Goal: Find specific page/section: Find specific page/section

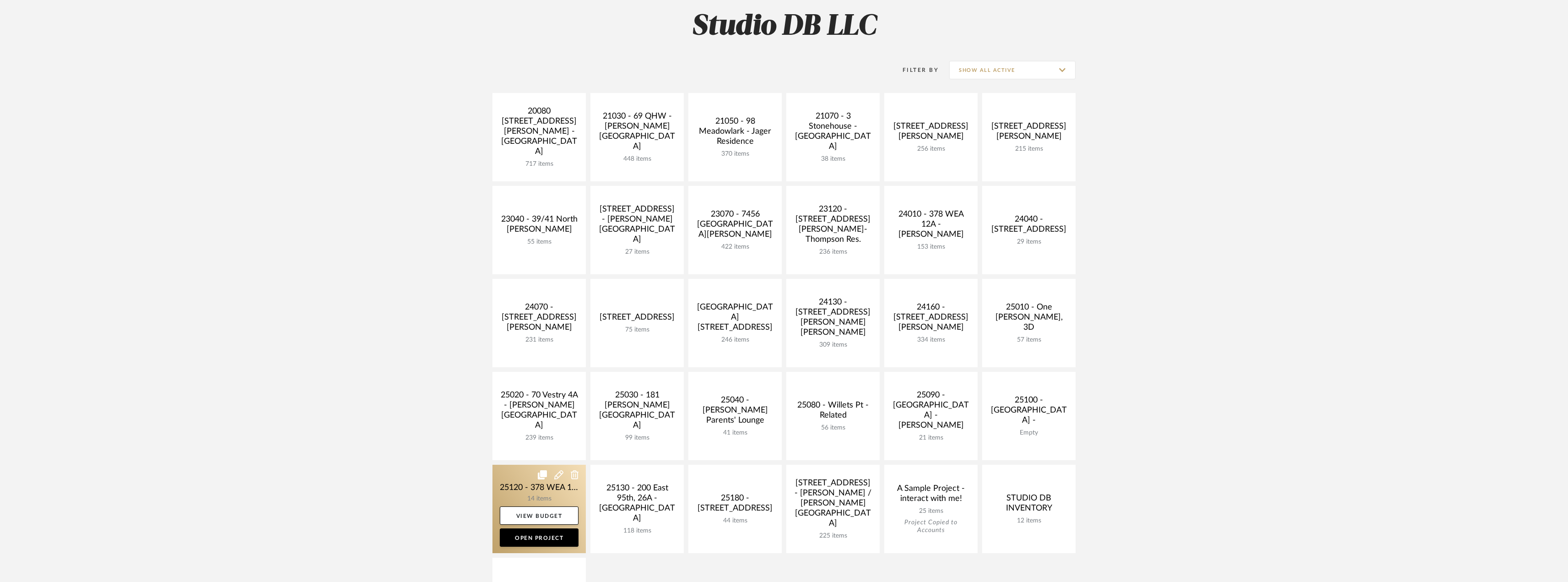
scroll to position [183, 0]
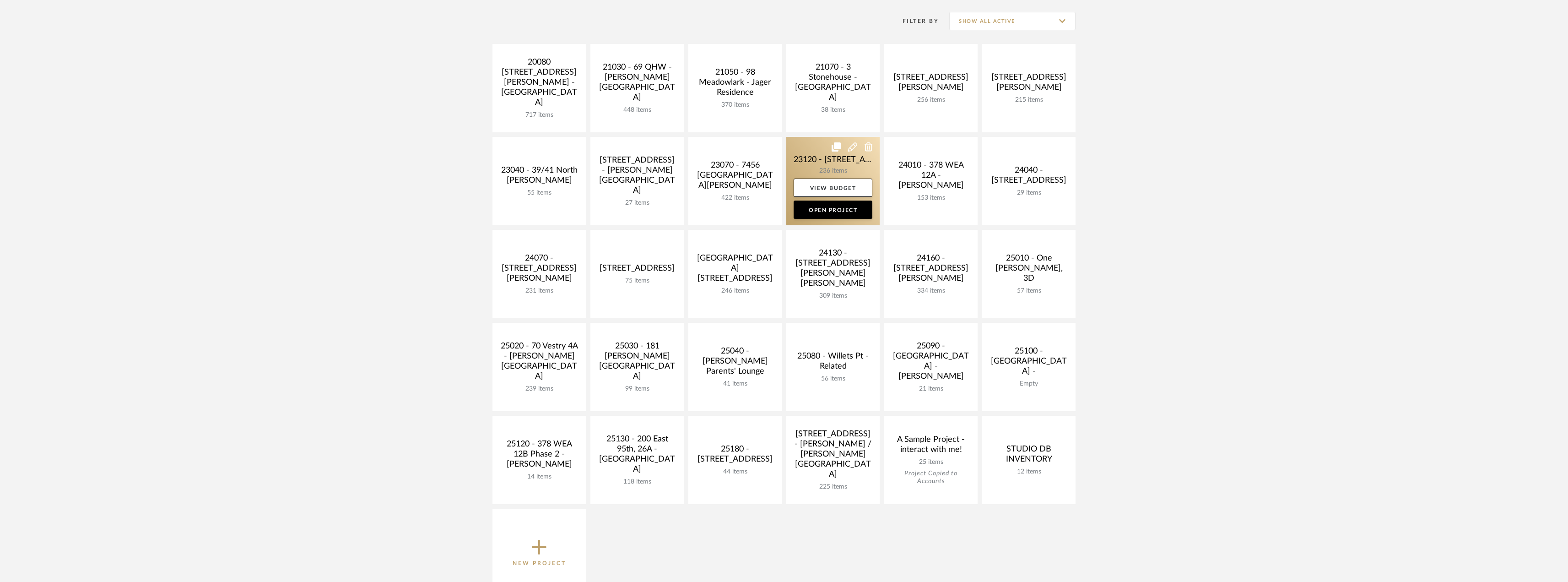
click at [851, 164] on link at bounding box center [832, 181] width 93 height 88
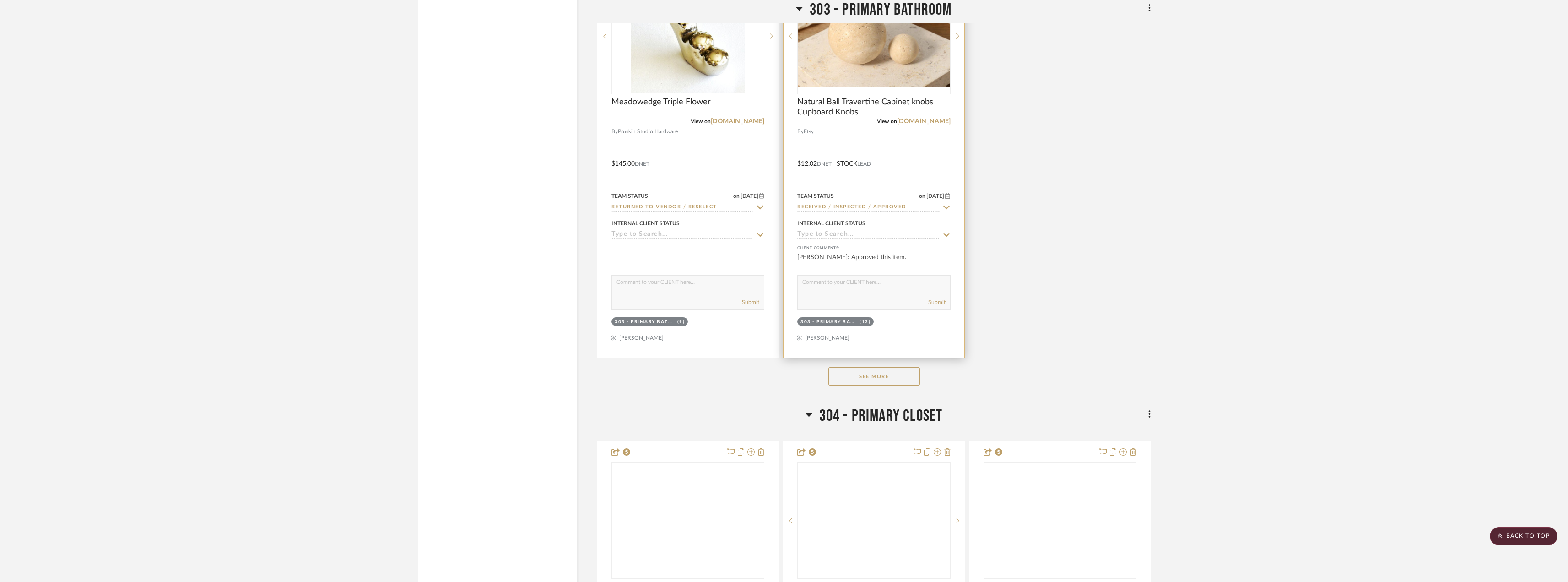
scroll to position [17262, 0]
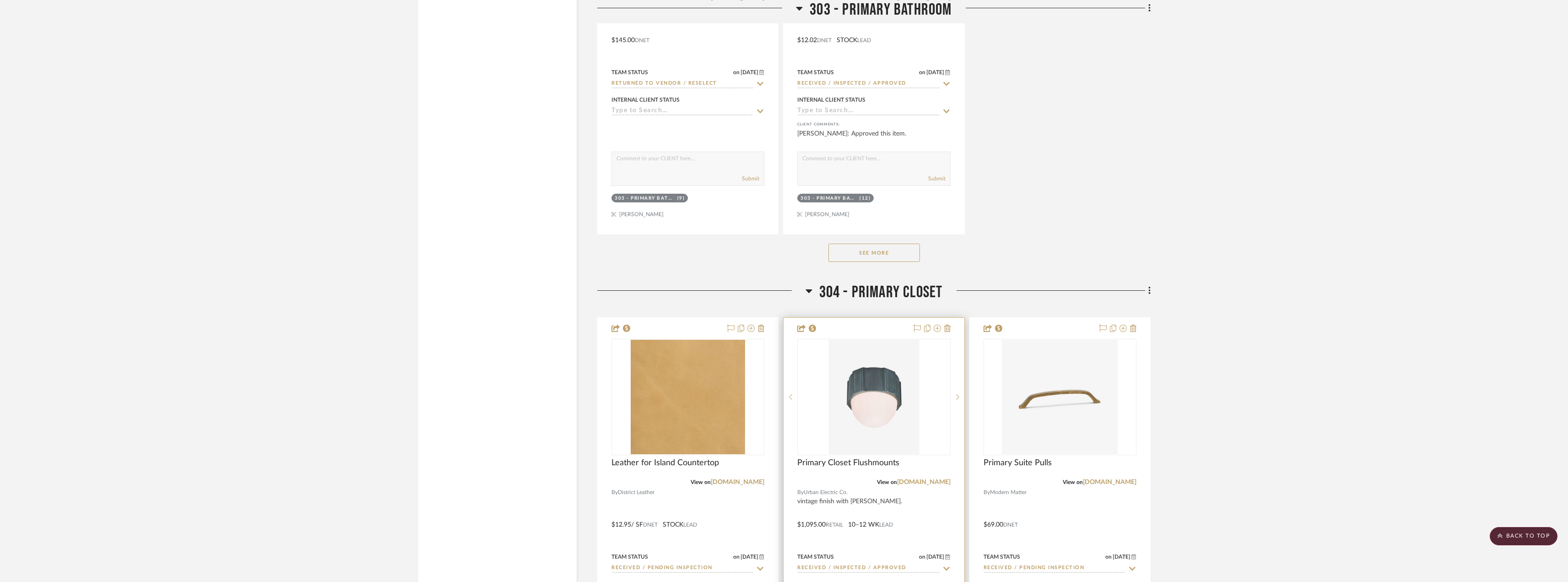
click at [879, 428] on img "0" at bounding box center [874, 397] width 91 height 115
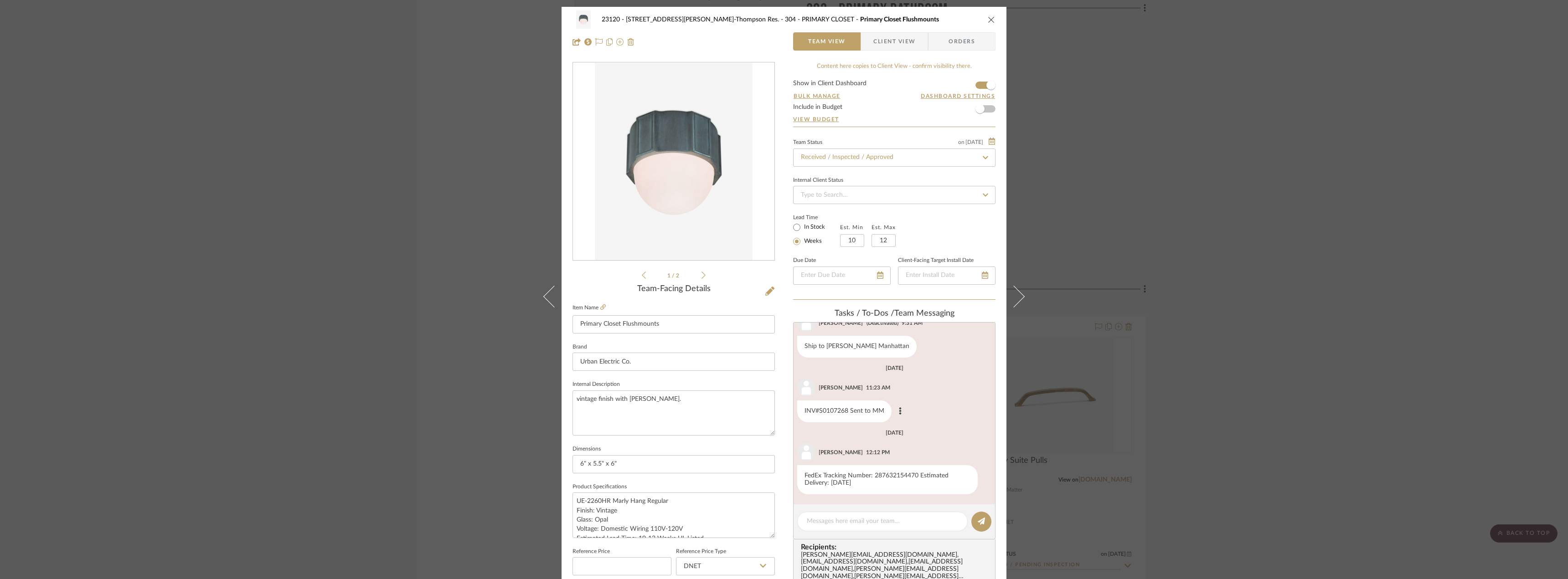
scroll to position [95, 0]
click at [313, 214] on div "23120 - [STREET_ADDRESS][PERSON_NAME]-Thompson Res. 304 - PRIMARY CLOSET Primar…" at bounding box center [784, 289] width 1568 height 579
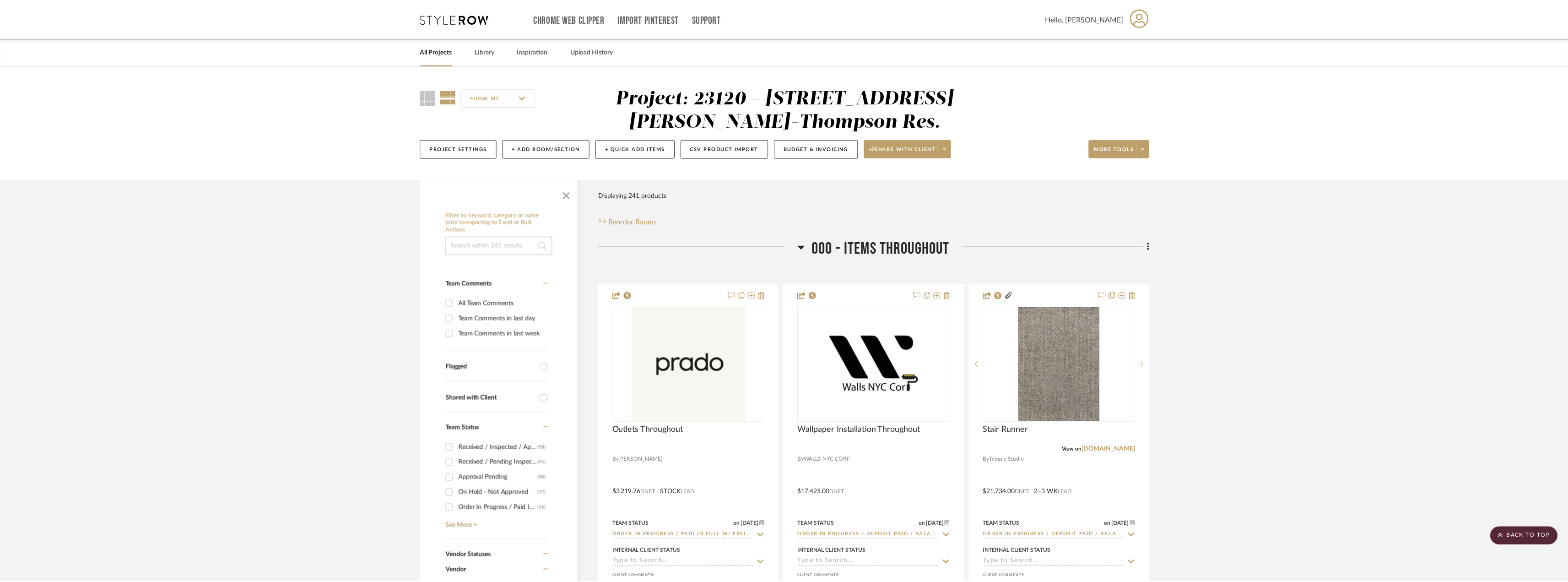
scroll to position [17262, 0]
